Goal: Task Accomplishment & Management: Use online tool/utility

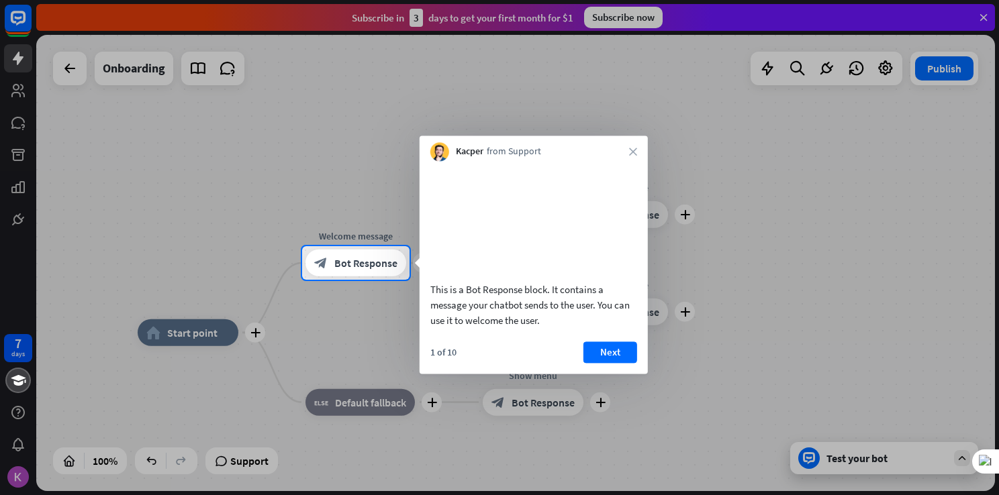
click at [631, 131] on div at bounding box center [499, 123] width 999 height 246
click at [633, 154] on icon "close" at bounding box center [633, 152] width 8 height 8
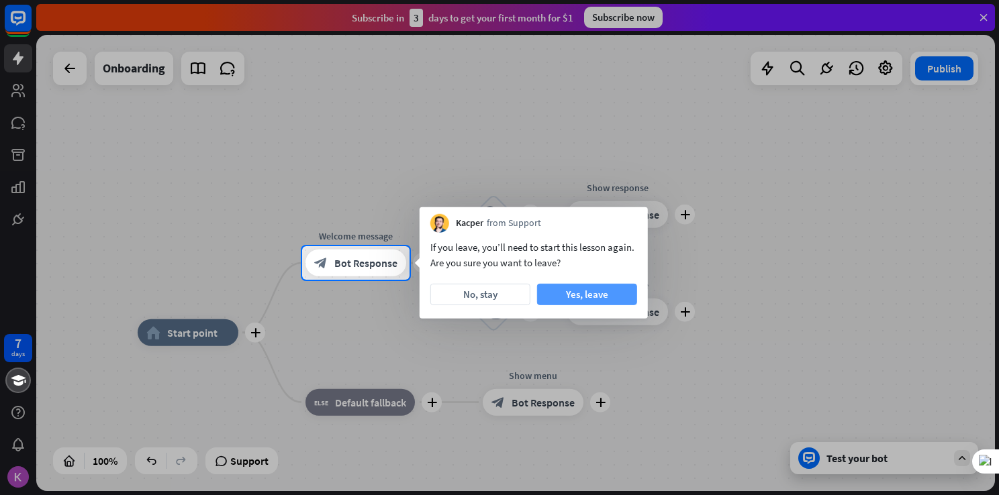
click at [572, 299] on button "Yes, leave" at bounding box center [587, 294] width 100 height 21
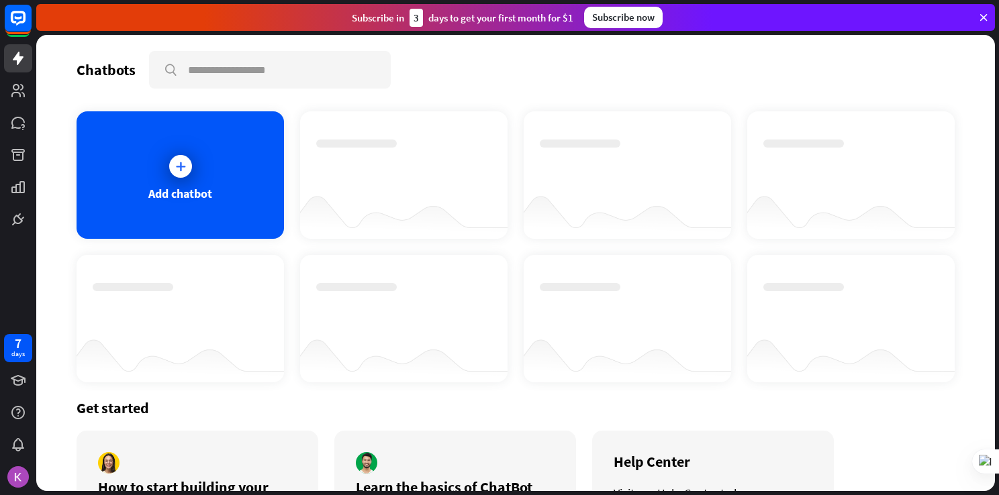
scroll to position [102, 0]
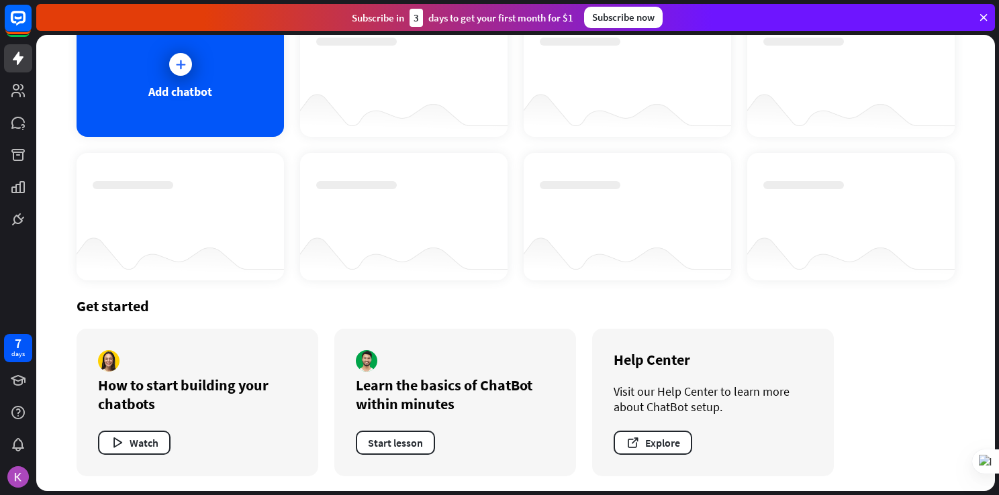
click at [649, 26] on div "Subscribe now" at bounding box center [623, 17] width 79 height 21
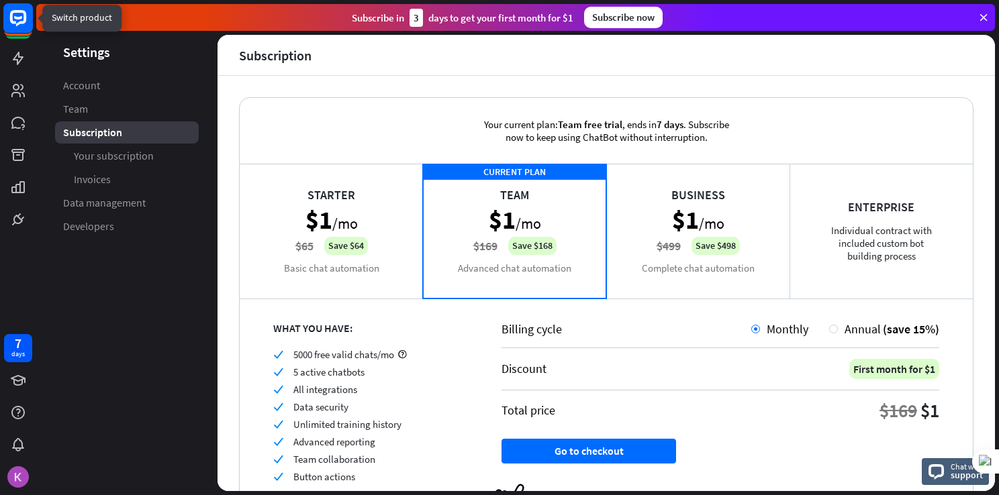
click at [8, 24] on rect at bounding box center [18, 18] width 30 height 30
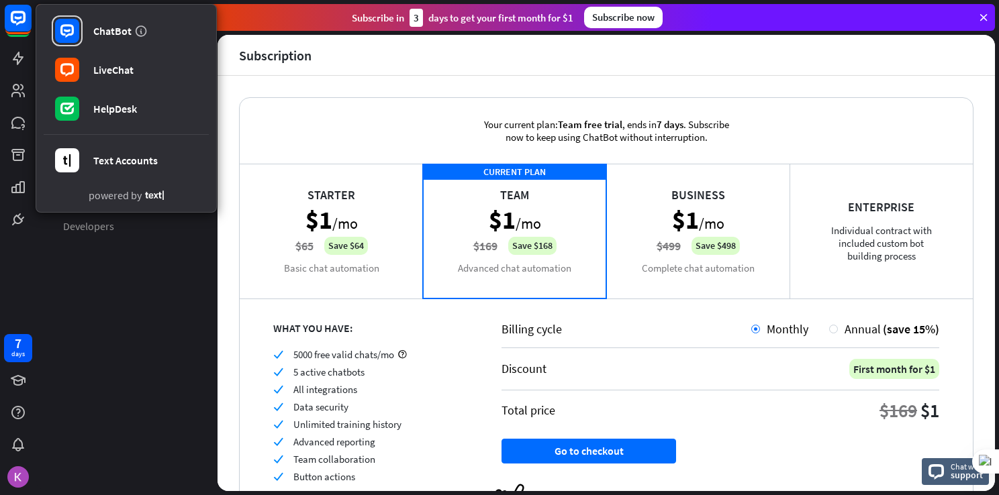
click at [156, 289] on aside "Settings Account Team Subscription Your subscription Invoices Data management D…" at bounding box center [126, 263] width 181 height 457
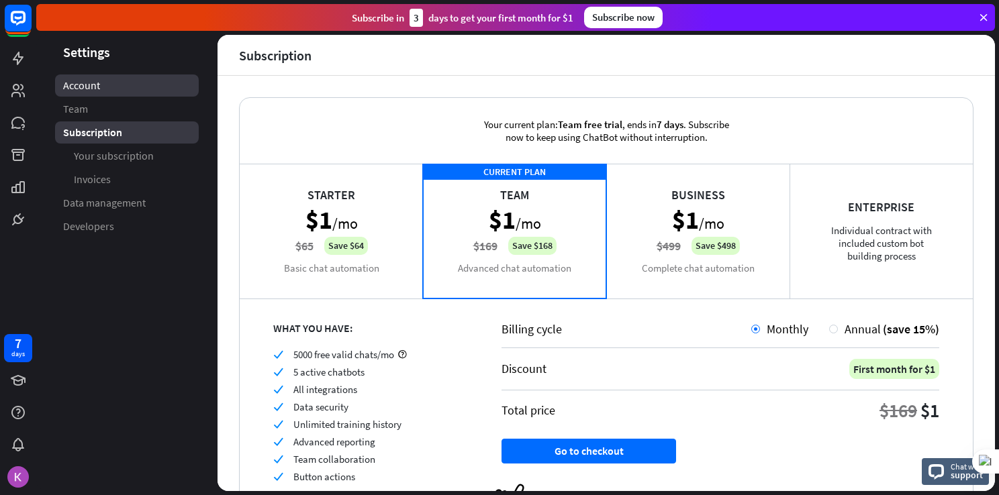
click at [99, 87] on link "Account" at bounding box center [127, 86] width 144 height 22
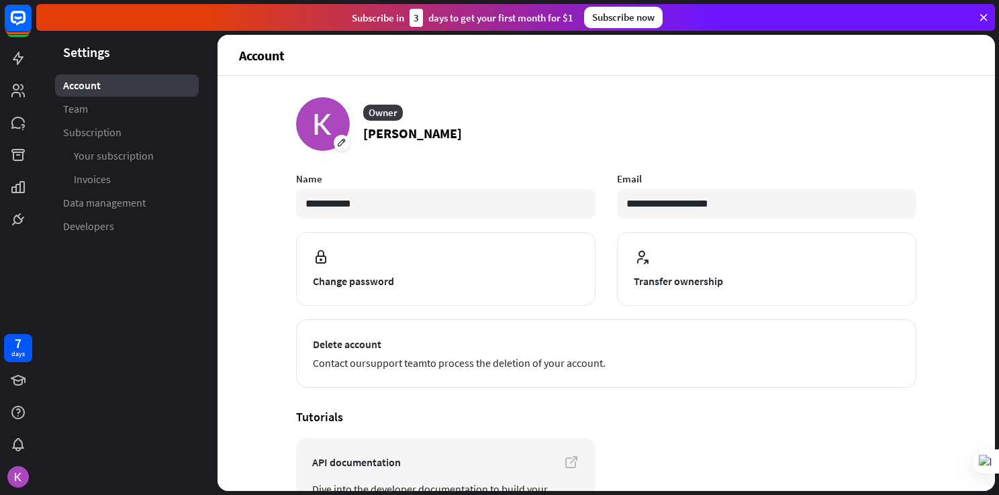
scroll to position [99, 0]
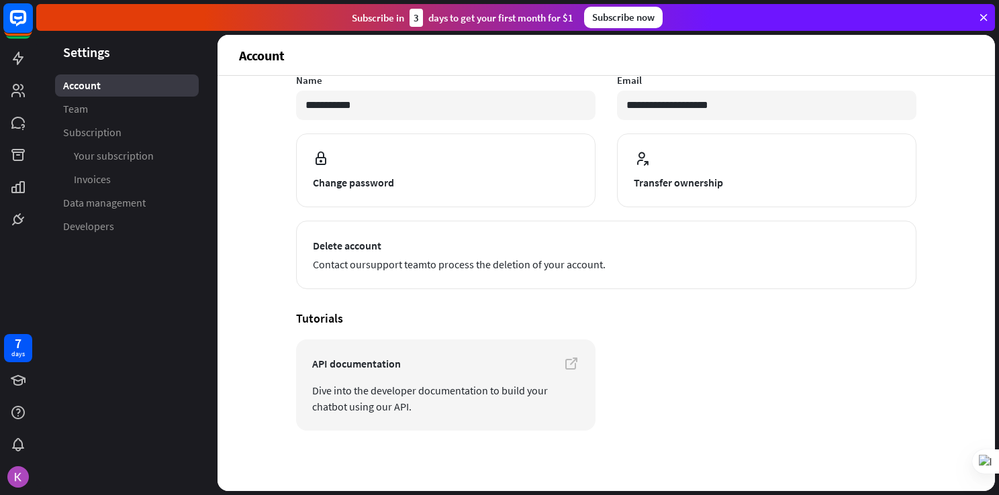
click at [13, 32] on rect at bounding box center [18, 18] width 30 height 30
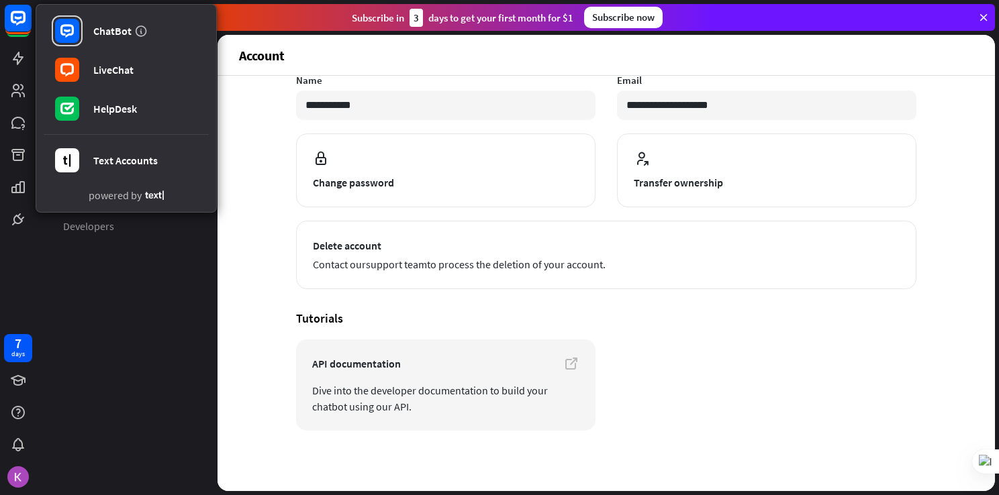
click at [138, 254] on aside "Settings Account Team Subscription Your subscription Invoices Data management D…" at bounding box center [126, 263] width 181 height 457
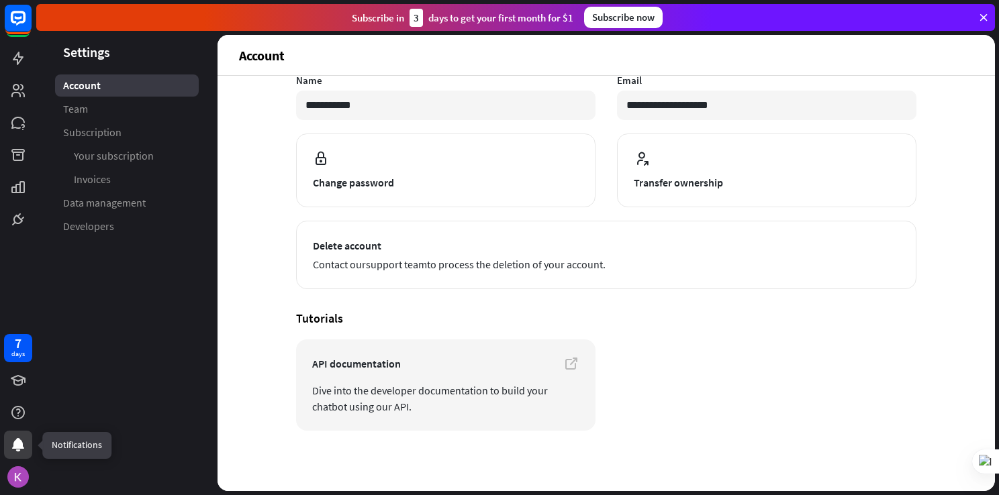
click at [22, 434] on div at bounding box center [18, 445] width 28 height 28
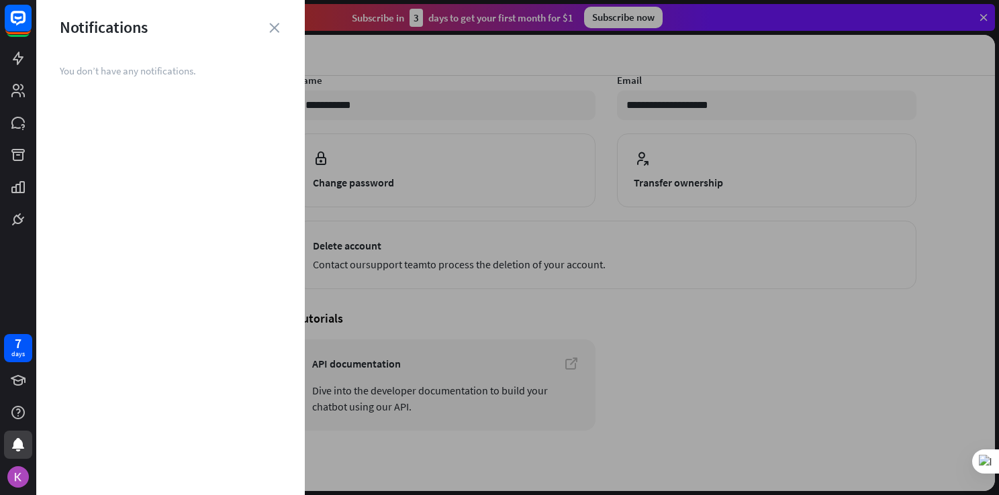
click at [268, 31] on div "Notifications" at bounding box center [170, 27] width 269 height 21
click at [277, 24] on icon "close" at bounding box center [274, 28] width 10 height 10
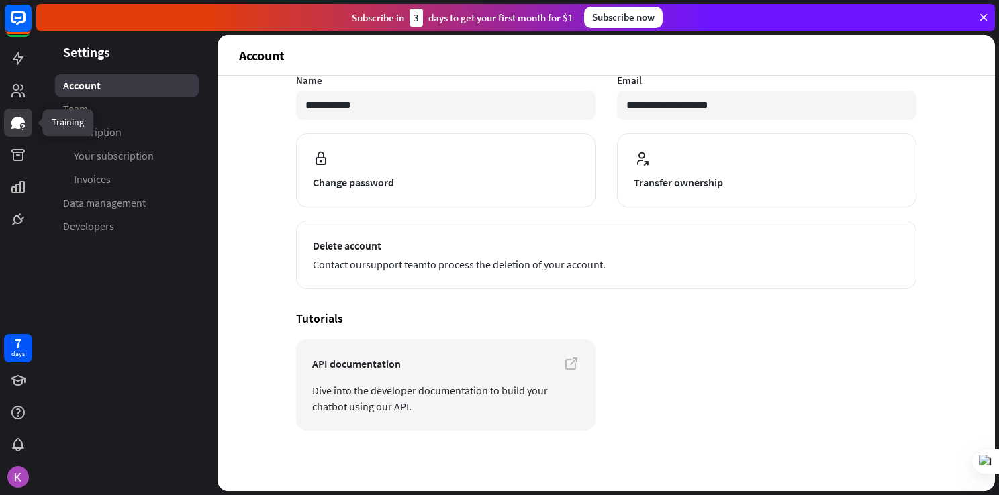
click at [12, 111] on link at bounding box center [18, 123] width 28 height 28
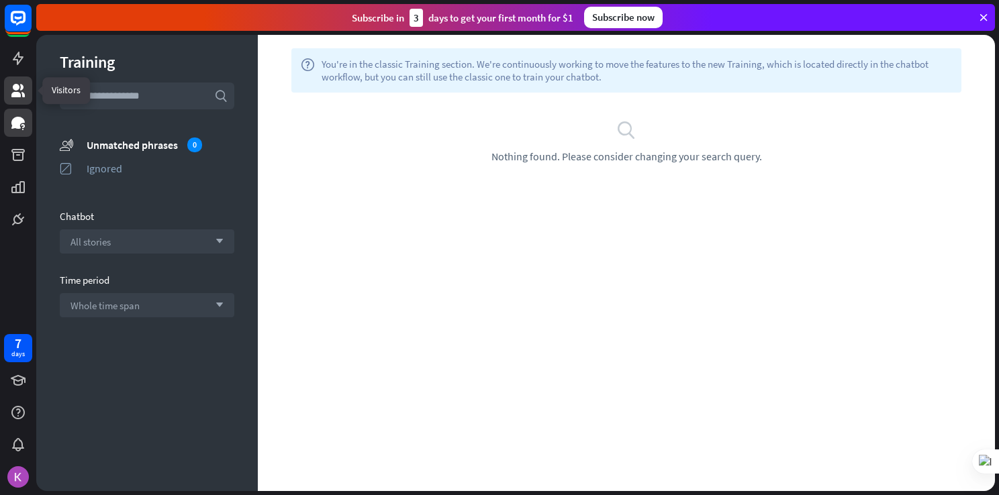
click at [12, 99] on link at bounding box center [18, 91] width 28 height 28
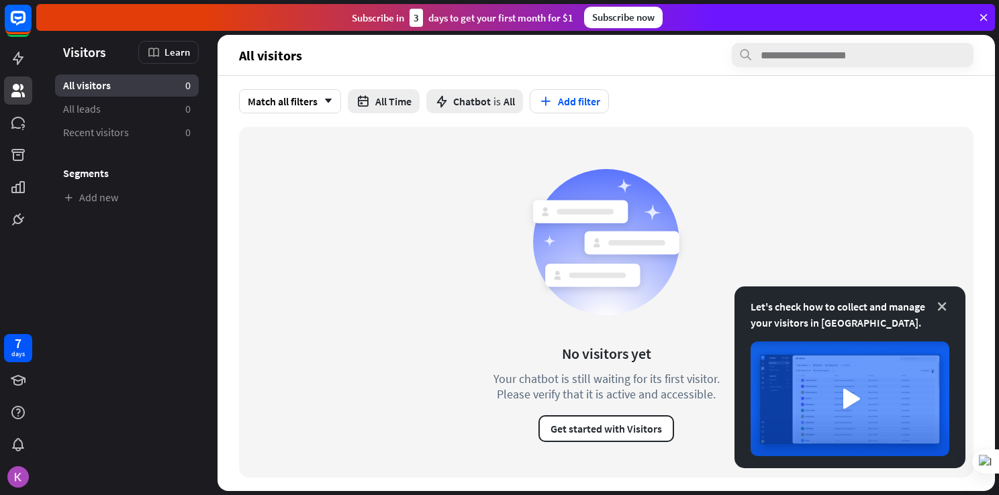
click at [943, 304] on icon at bounding box center [941, 306] width 13 height 13
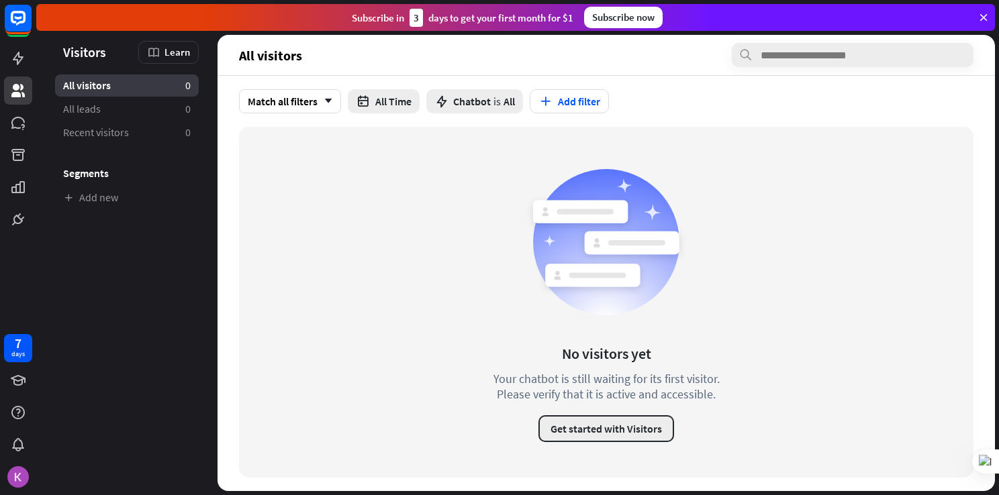
click at [651, 426] on button "Get started with Visitors" at bounding box center [606, 429] width 136 height 27
click at [24, 408] on div "loader" at bounding box center [499, 247] width 999 height 495
click at [17, 217] on icon at bounding box center [18, 220] width 8 height 8
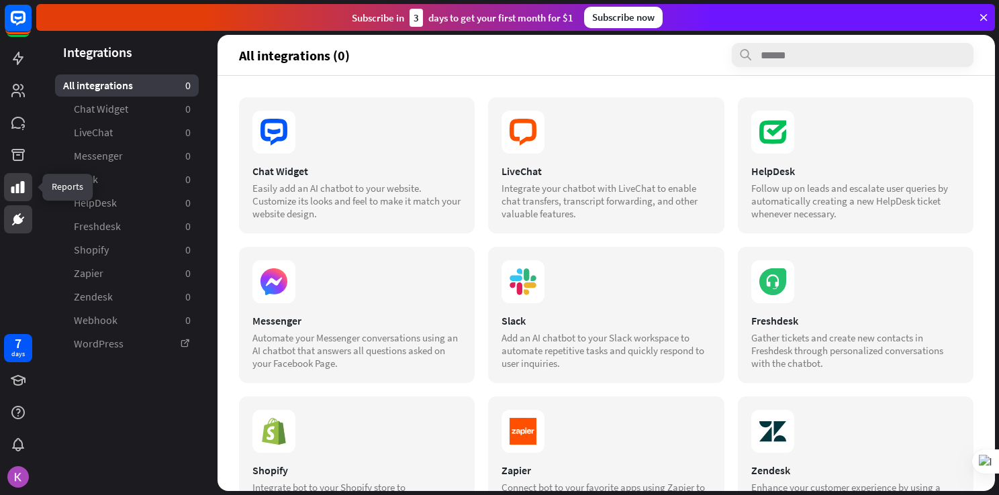
click at [17, 190] on icon at bounding box center [17, 187] width 13 height 12
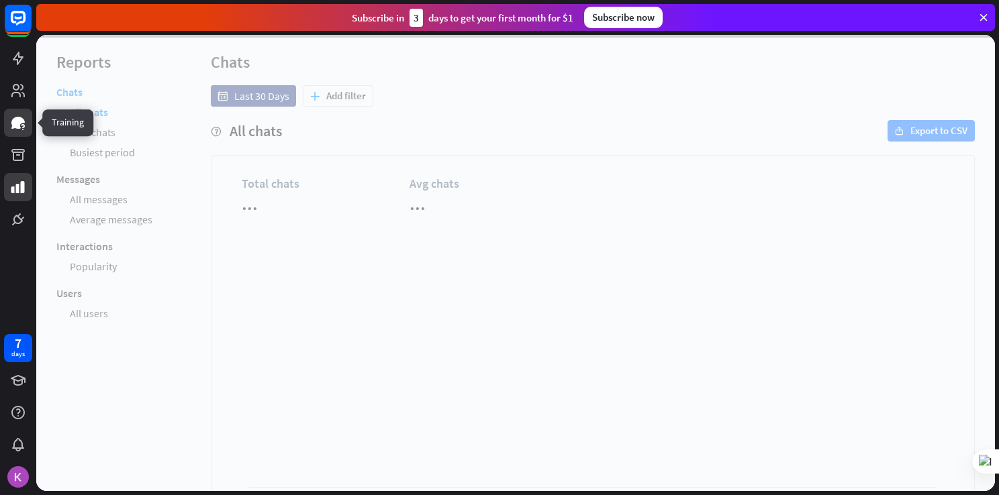
click at [16, 134] on link at bounding box center [18, 123] width 28 height 28
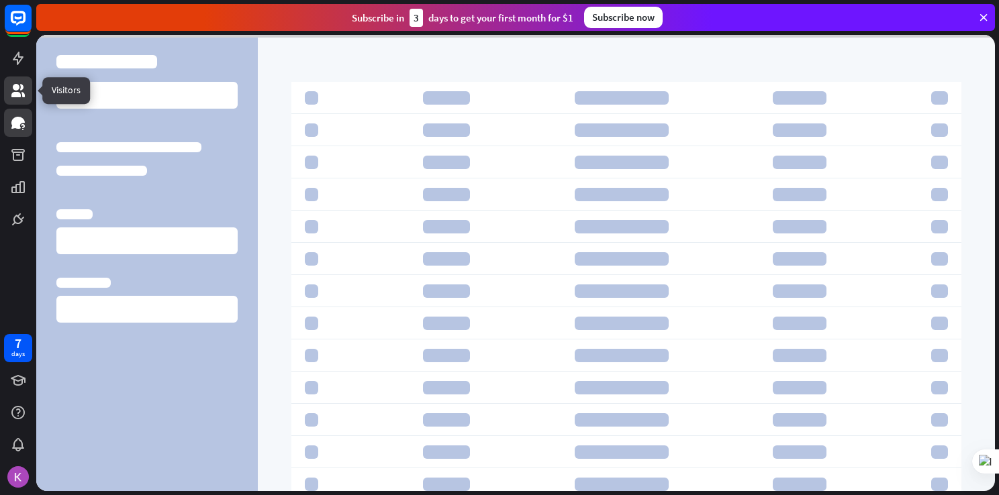
click at [22, 95] on icon at bounding box center [17, 90] width 13 height 13
click at [369, 15] on div "Subscribe [DATE] to get your first month for $1" at bounding box center [463, 18] width 222 height 18
click at [19, 58] on icon at bounding box center [18, 58] width 11 height 13
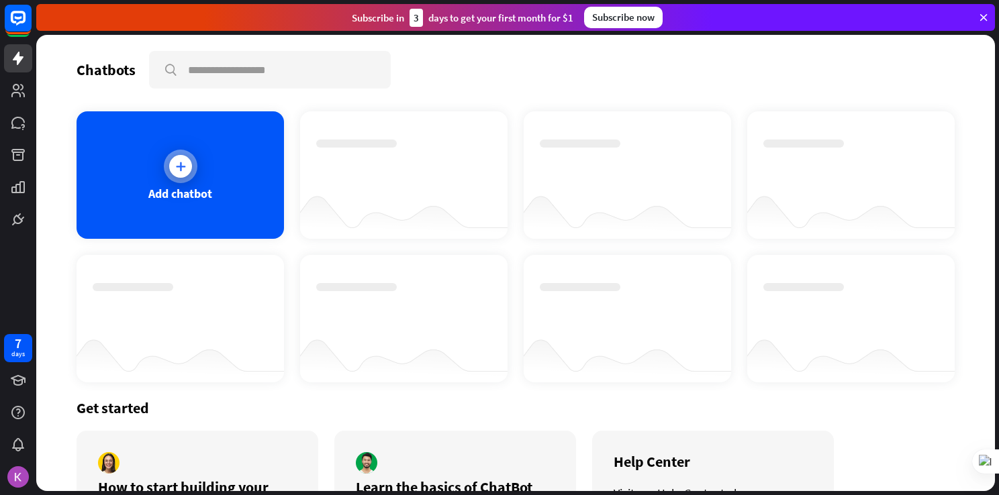
click at [199, 189] on div "Add chatbot" at bounding box center [180, 193] width 64 height 15
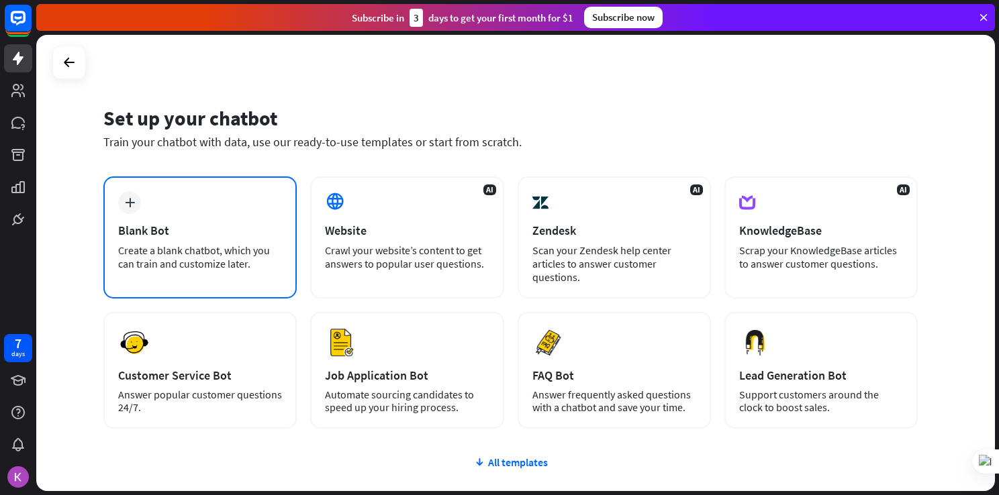
click at [181, 238] on div "plus Blank Bot Create a blank chatbot, which you can train and customize later." at bounding box center [199, 238] width 193 height 122
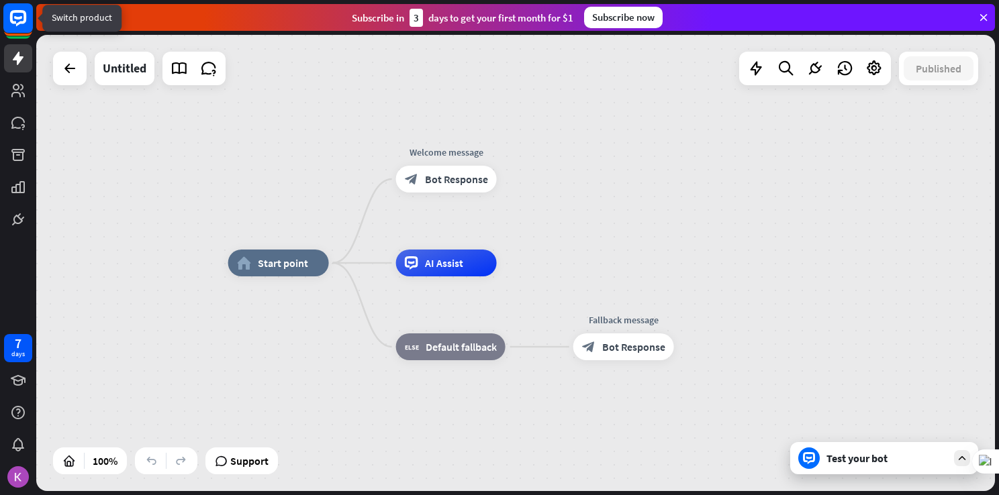
click at [19, 33] on rect at bounding box center [18, 18] width 30 height 30
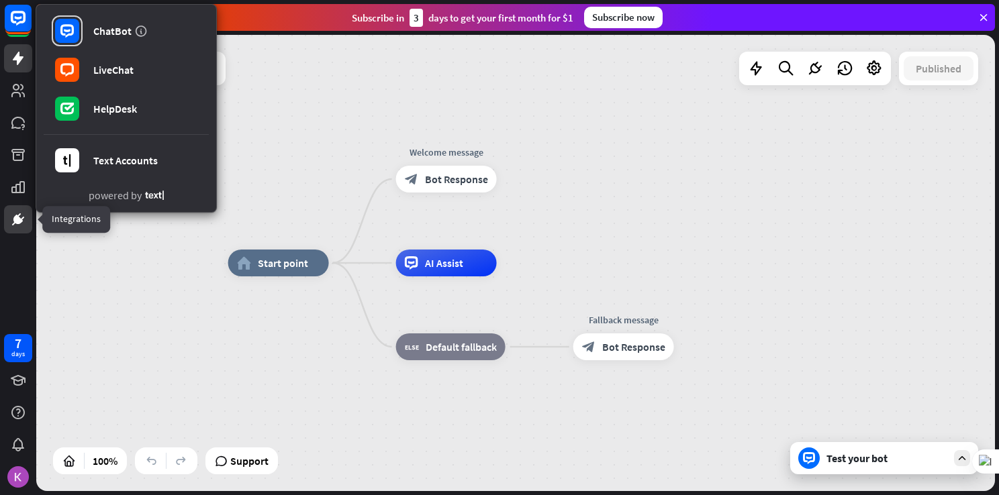
click at [5, 220] on link at bounding box center [18, 219] width 28 height 28
